Goal: Check status: Verify the current state of an ongoing process or item

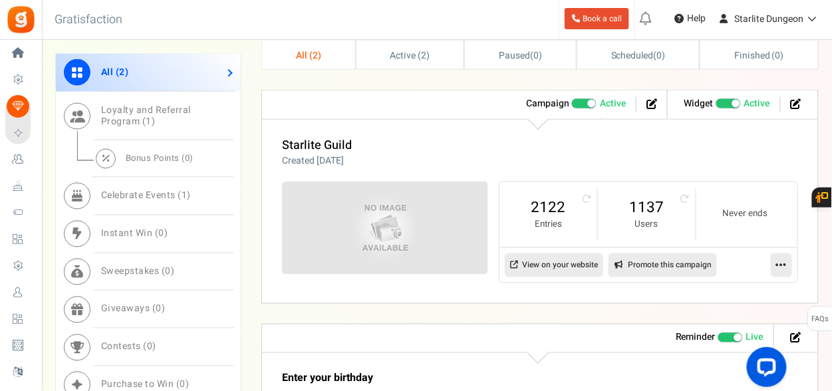
scroll to position [466, 0]
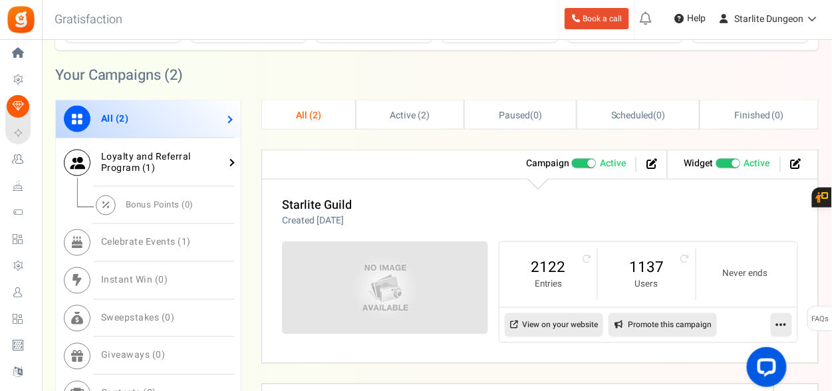
click at [176, 155] on span "Loyalty and Referral Program ( 1 )" at bounding box center [146, 162] width 90 height 25
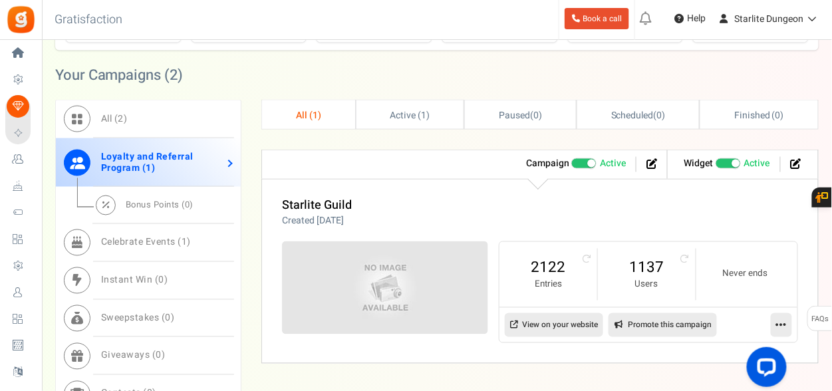
scroll to position [599, 0]
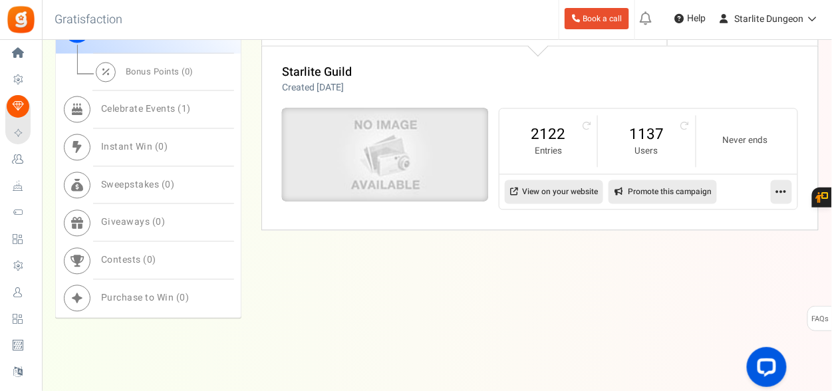
click at [357, 161] on img at bounding box center [385, 155] width 310 height 140
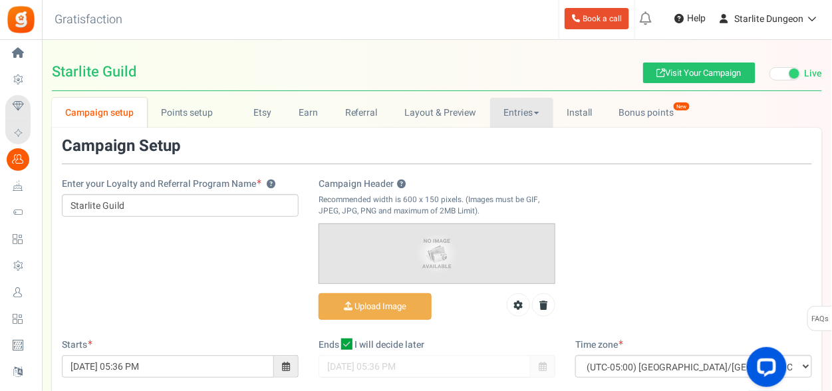
click at [533, 116] on link "Entries" at bounding box center [521, 113] width 63 height 30
click at [530, 138] on link "Entries" at bounding box center [543, 141] width 106 height 19
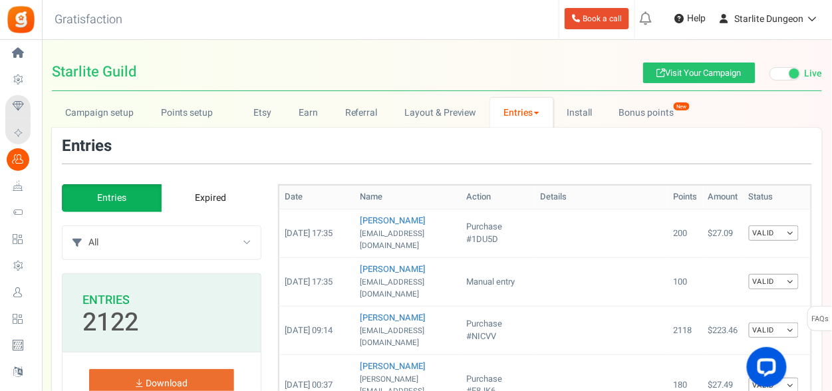
click at [227, 227] on select "All Manual entry Share on Facebook Subscribe to our mailing list Share on Twitt…" at bounding box center [174, 242] width 172 height 33
select select "199978"
click at [88, 226] on select "All Manual entry Share on Facebook Subscribe to our mailing list Share on Twitt…" at bounding box center [174, 242] width 172 height 33
click at [238, 240] on select "All Manual entry Share on Facebook Subscribe to our mailing list Share on Twitt…" at bounding box center [174, 242] width 172 height 33
click at [792, 230] on link "Valid" at bounding box center [774, 233] width 50 height 15
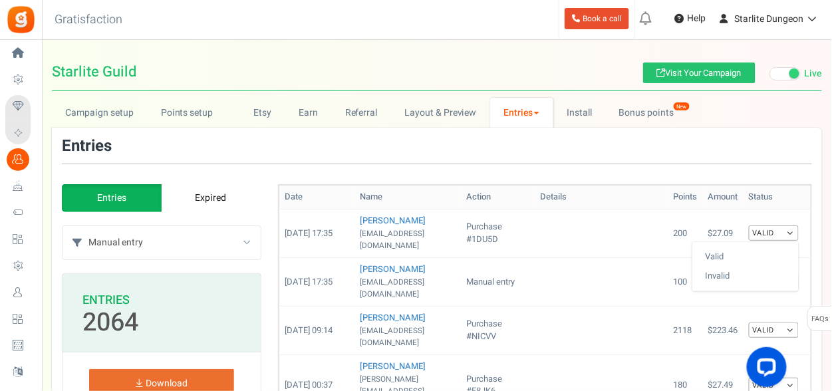
click at [237, 250] on select "All Manual entry Share on Facebook Subscribe to our mailing list Share on Twitt…" at bounding box center [174, 242] width 172 height 33
click at [244, 218] on div "Entries Expired All Manual entry Share on Facebook Subscribe to our mailing lis…" at bounding box center [162, 228] width 200 height 89
